Goal: Information Seeking & Learning: Learn about a topic

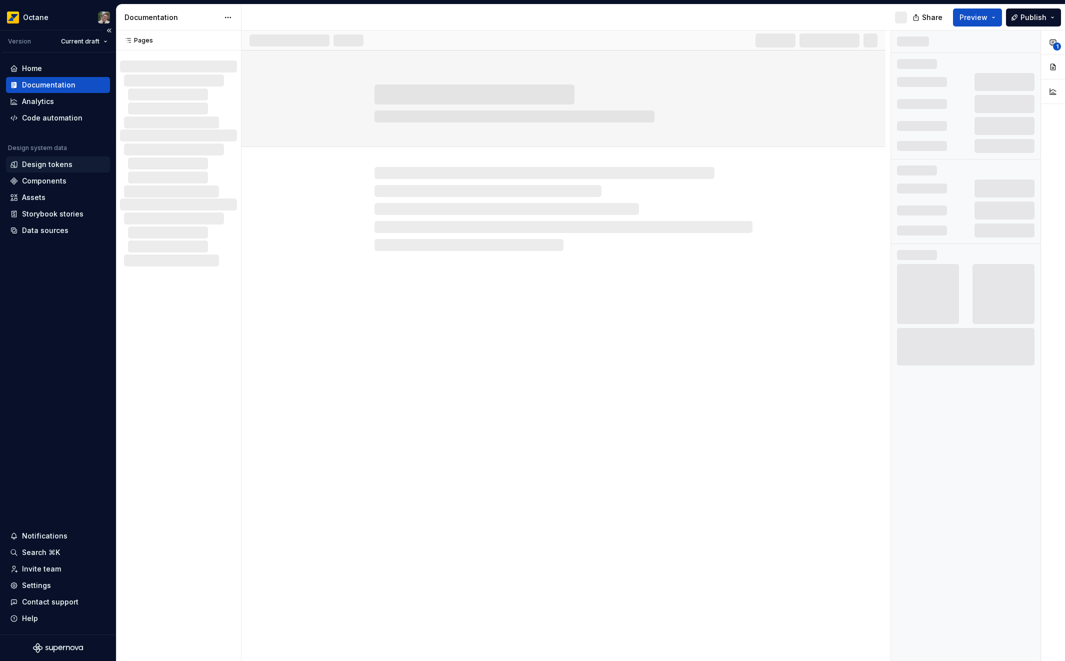
click at [46, 157] on div "Design tokens" at bounding box center [58, 164] width 104 height 16
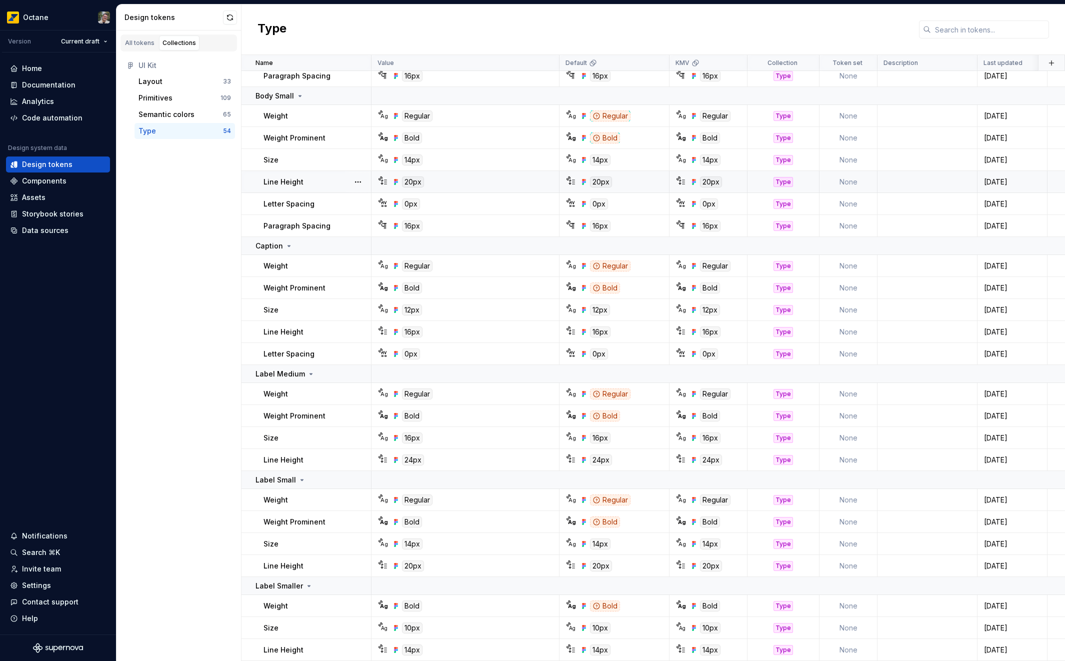
scroll to position [819, 0]
click at [175, 109] on div "Semantic colors" at bounding box center [166, 114] width 56 height 10
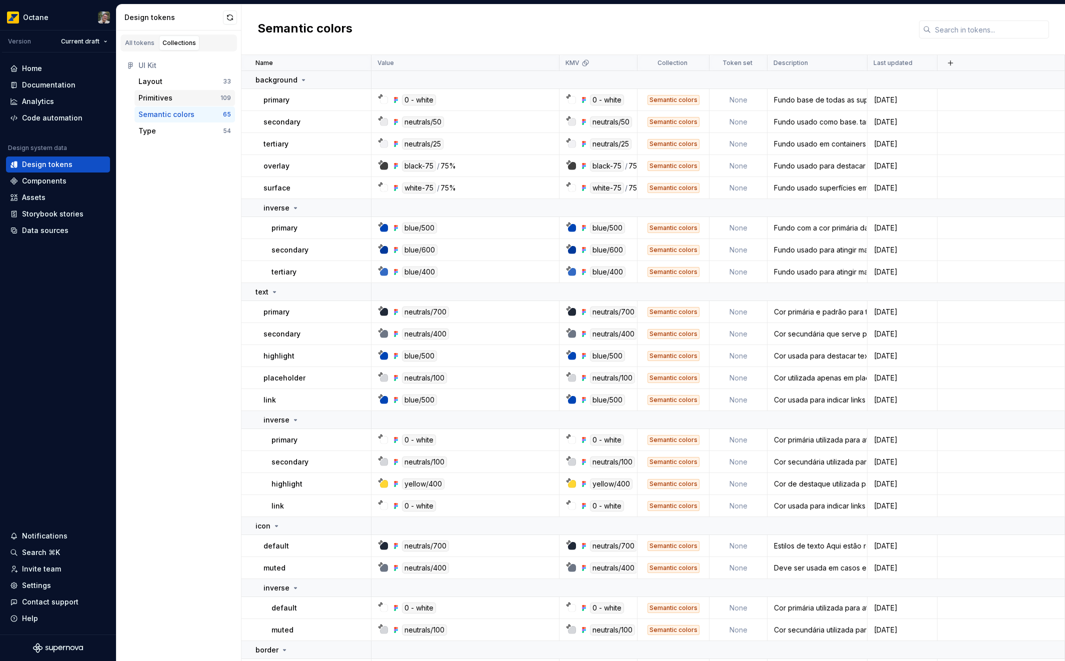
click at [180, 97] on div "Primitives" at bounding box center [179, 98] width 82 height 10
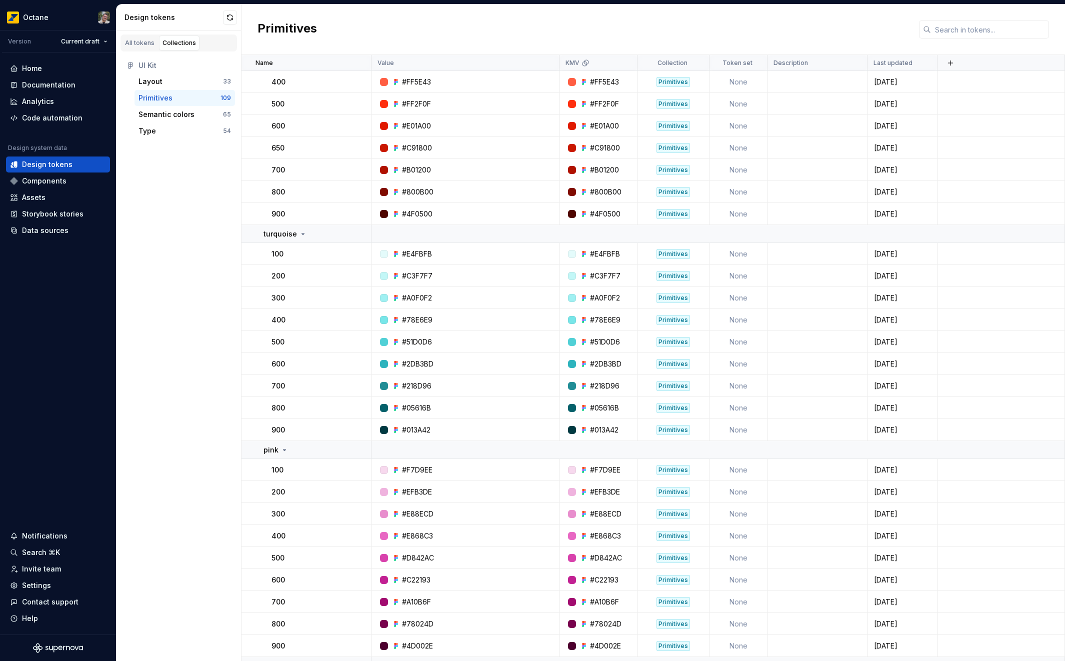
scroll to position [2059, 0]
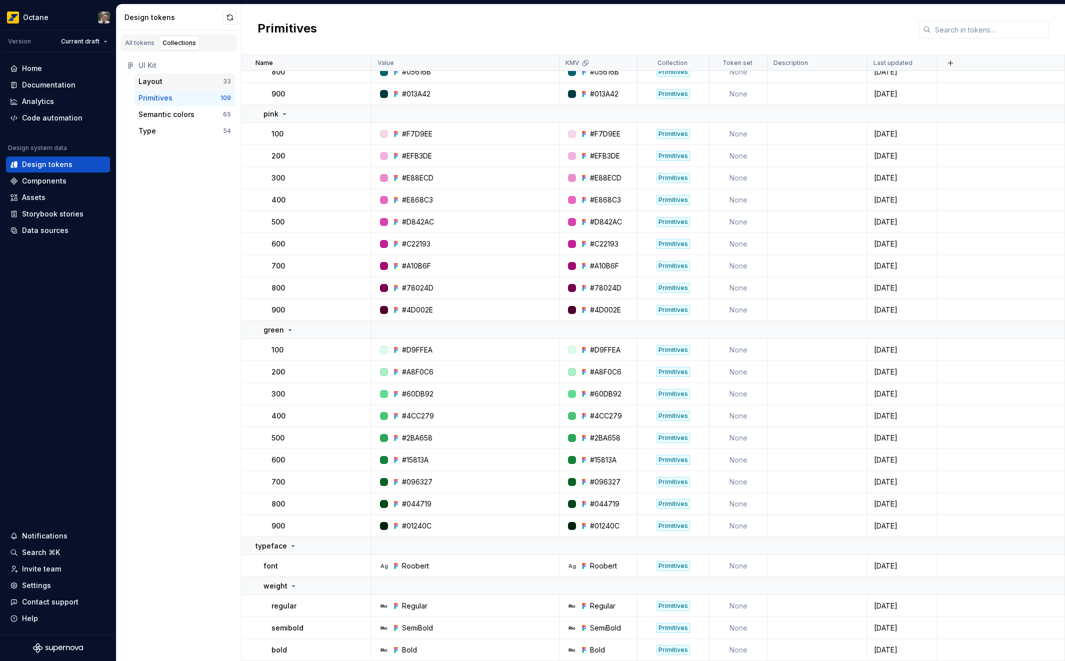
click at [171, 82] on div "Layout" at bounding box center [180, 81] width 84 height 10
